Goal: Task Accomplishment & Management: Use online tool/utility

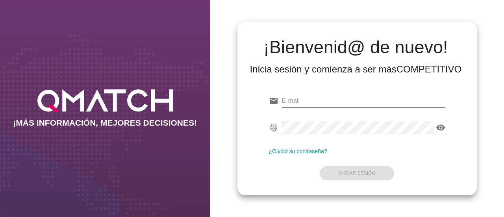
click at [340, 101] on input "email" at bounding box center [364, 101] width 164 height 13
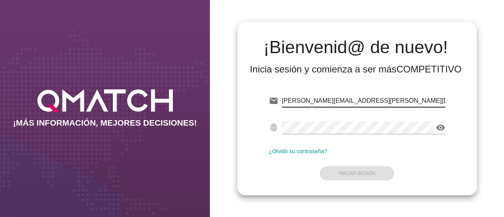
type input "[PERSON_NAME][EMAIL_ADDRESS][PERSON_NAME][DOMAIN_NAME]"
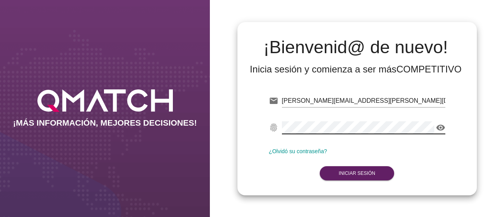
click at [443, 127] on icon "visibility" at bounding box center [440, 127] width 9 height 9
click at [357, 173] on strong "Iniciar Sesión" at bounding box center [357, 174] width 37 height 6
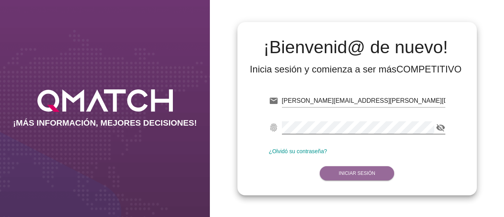
click at [357, 173] on strong "Iniciar Sesión" at bounding box center [357, 174] width 37 height 6
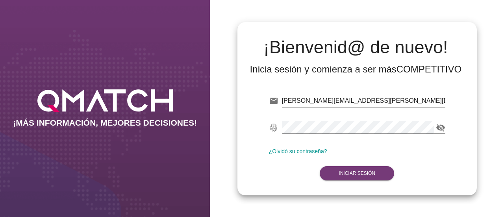
click at [351, 171] on strong "Iniciar Sesión" at bounding box center [357, 174] width 37 height 6
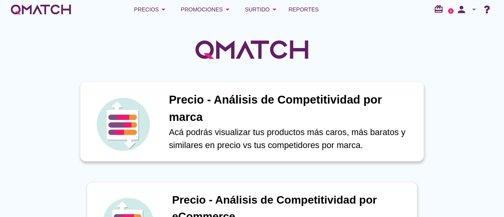
click at [268, 107] on h1 "Precio - Análisis de Competitividad por marca" at bounding box center [292, 108] width 247 height 34
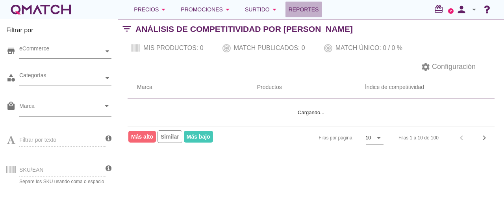
click at [309, 6] on span "Reportes" at bounding box center [304, 9] width 30 height 9
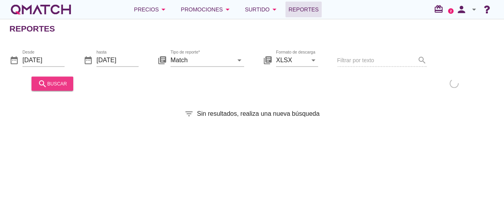
click at [54, 86] on div "search buscar" at bounding box center [52, 83] width 29 height 9
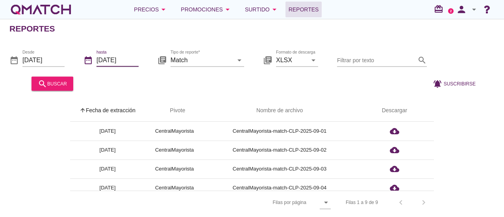
click at [120, 60] on input "[DATE]" at bounding box center [118, 60] width 42 height 13
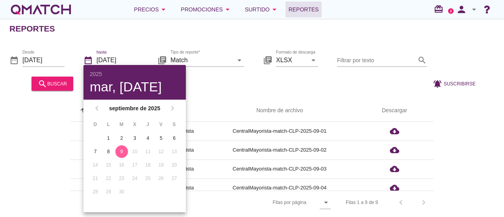
click at [120, 60] on input "[DATE]" at bounding box center [118, 60] width 42 height 13
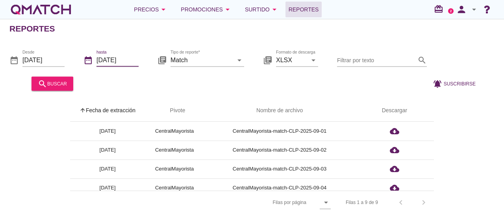
click at [124, 108] on th "arrow_upward Fecha de extracción" at bounding box center [107, 111] width 75 height 22
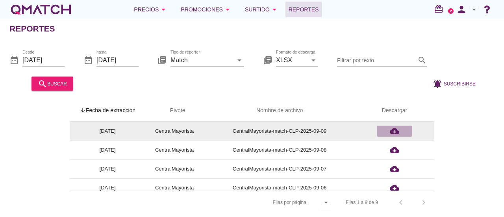
click at [394, 133] on icon "cloud_download" at bounding box center [394, 131] width 9 height 9
